Goal: Check status: Check status

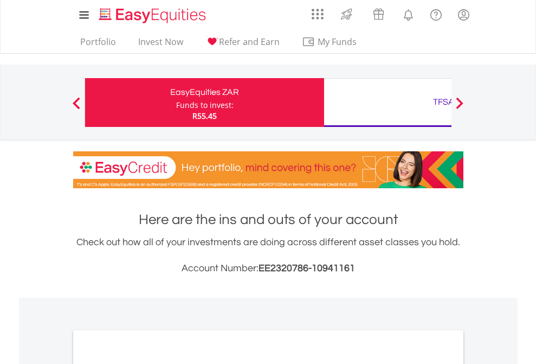
click at [176, 102] on div "Funds to invest:" at bounding box center [204, 105] width 57 height 11
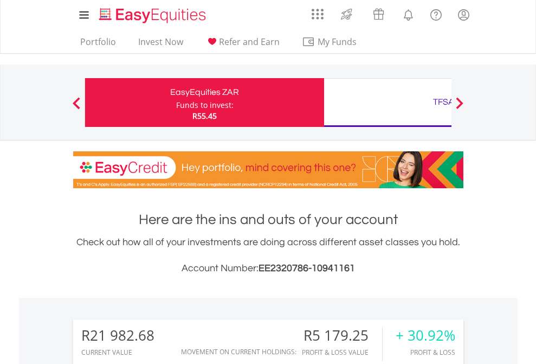
scroll to position [104, 170]
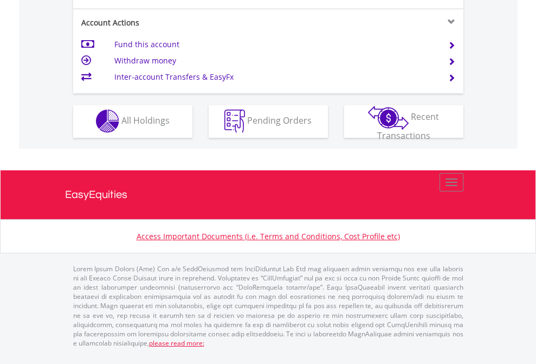
scroll to position [1014, 0]
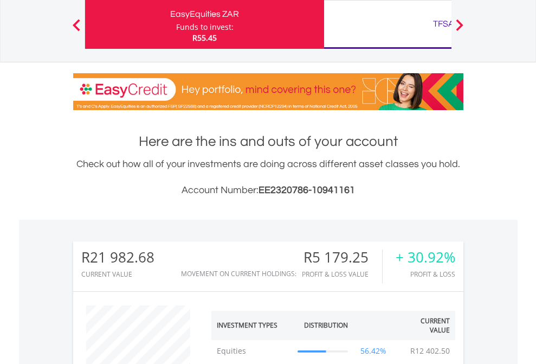
scroll to position [104, 170]
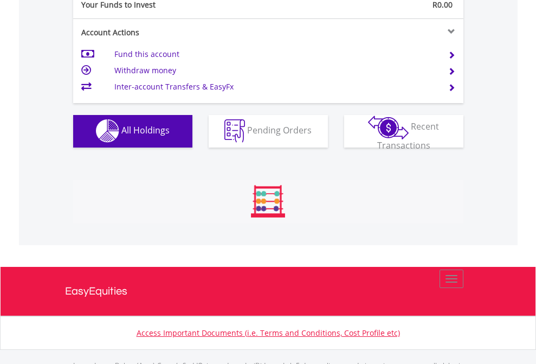
scroll to position [1074, 0]
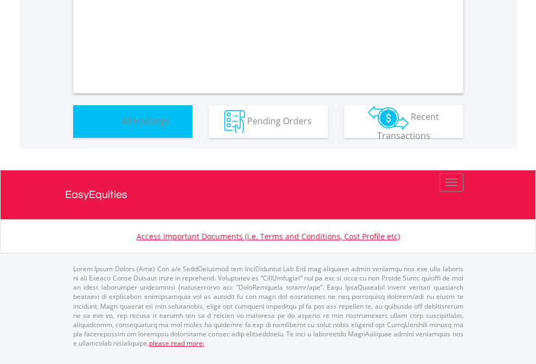
click at [121, 126] on span "All Holdings" at bounding box center [145, 120] width 48 height 12
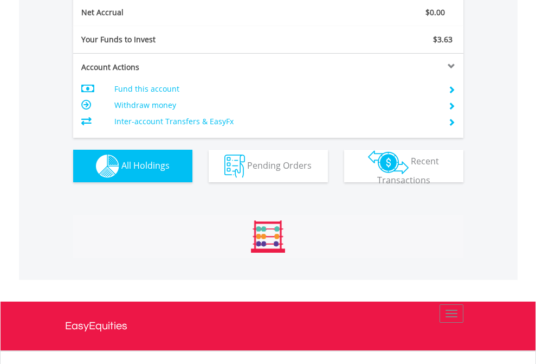
scroll to position [104, 170]
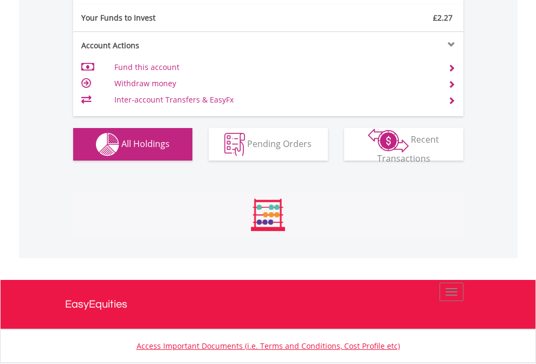
scroll to position [1206, 0]
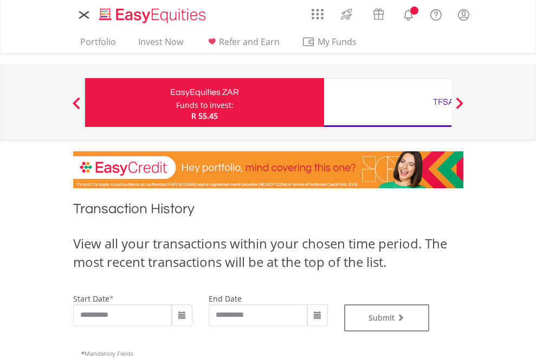
type input "**********"
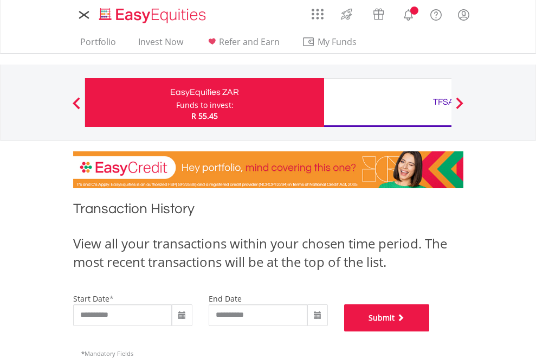
click at [430, 331] on button "Submit" at bounding box center [387, 317] width 86 height 27
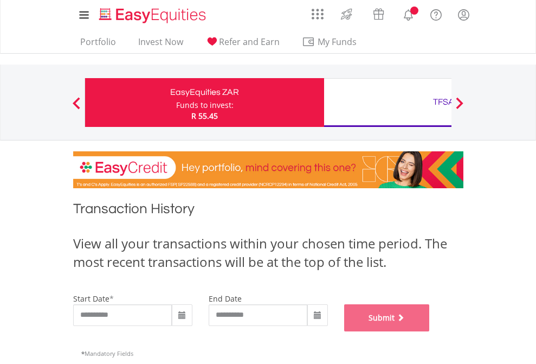
scroll to position [440, 0]
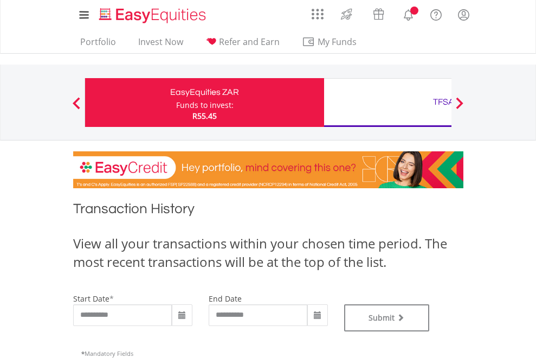
click at [388, 102] on div "TFSA" at bounding box center [444, 101] width 226 height 15
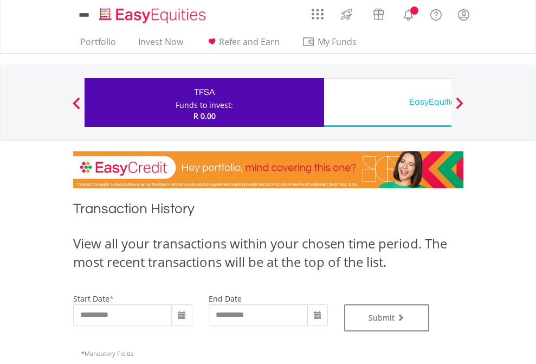
type input "**********"
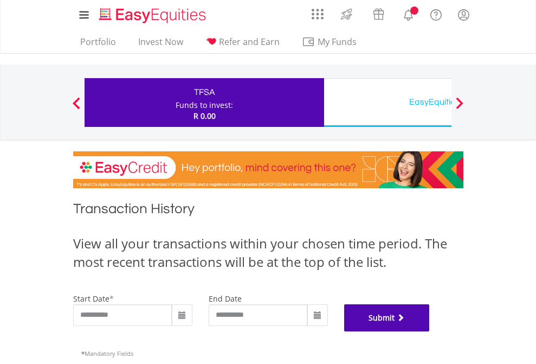
click at [430, 331] on button "Submit" at bounding box center [387, 317] width 86 height 27
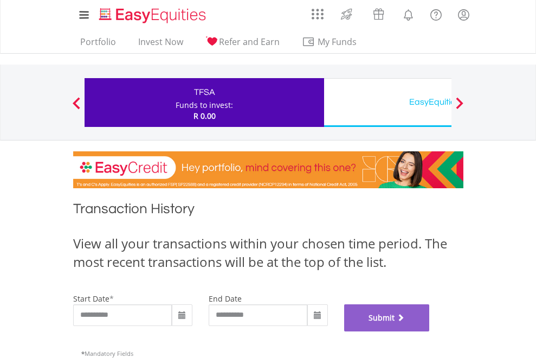
scroll to position [440, 0]
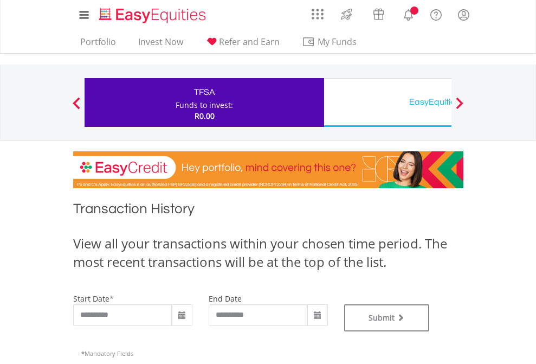
click at [388, 102] on div "EasyEquities USD" at bounding box center [444, 101] width 226 height 15
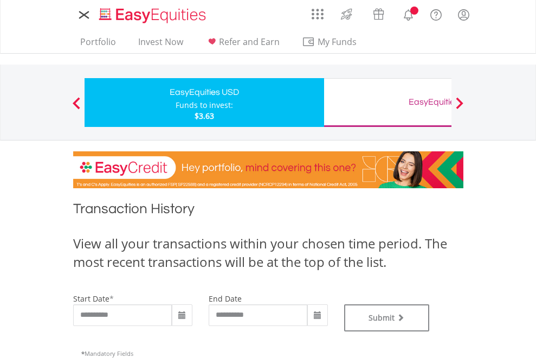
type input "**********"
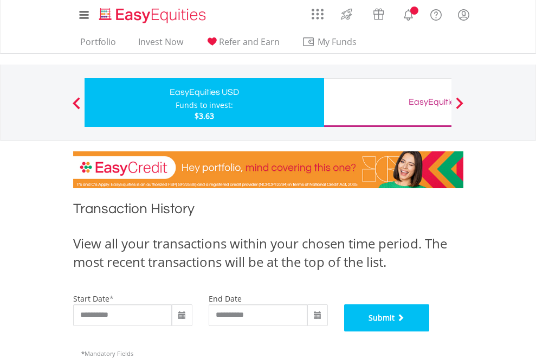
click at [430, 331] on button "Submit" at bounding box center [387, 317] width 86 height 27
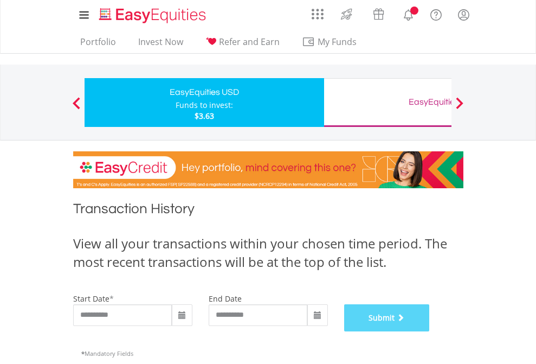
scroll to position [440, 0]
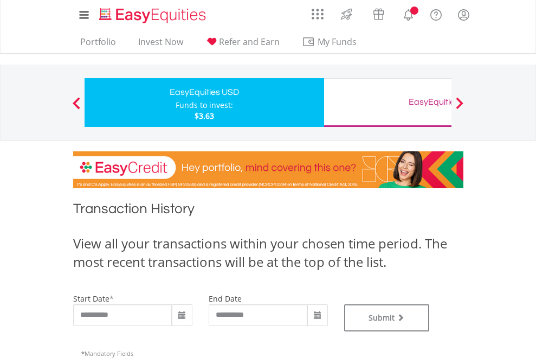
click at [388, 102] on div "EasyEquities GBP" at bounding box center [444, 101] width 226 height 15
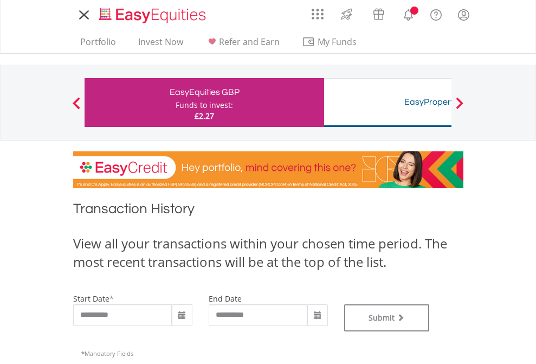
type input "**********"
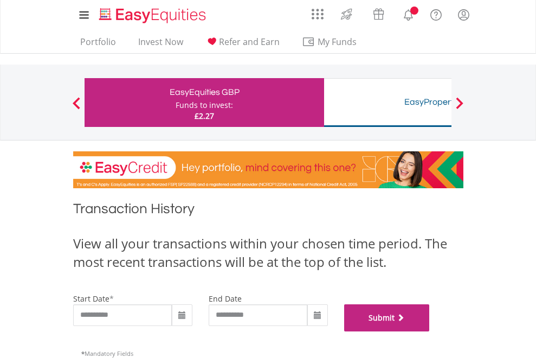
click at [430, 331] on button "Submit" at bounding box center [387, 317] width 86 height 27
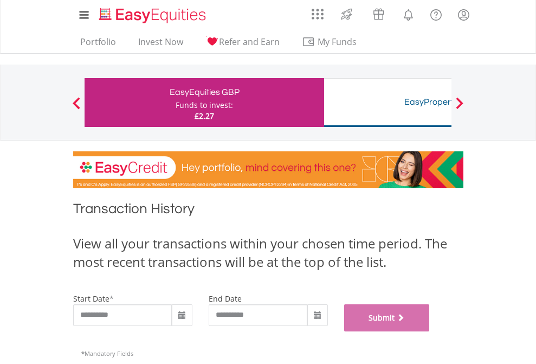
scroll to position [440, 0]
